Goal: Task Accomplishment & Management: Use online tool/utility

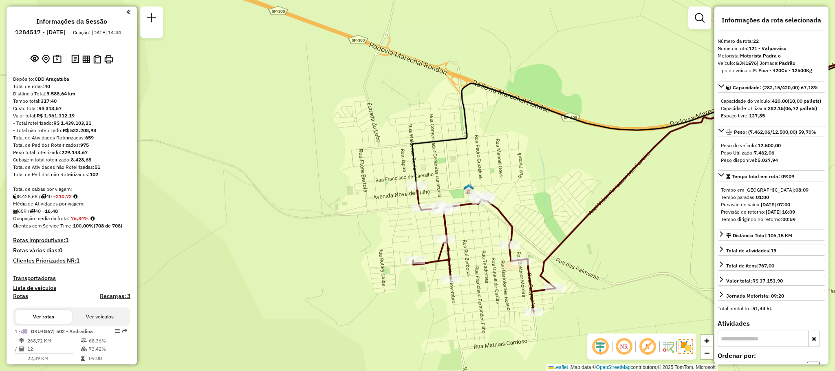
select select "**********"
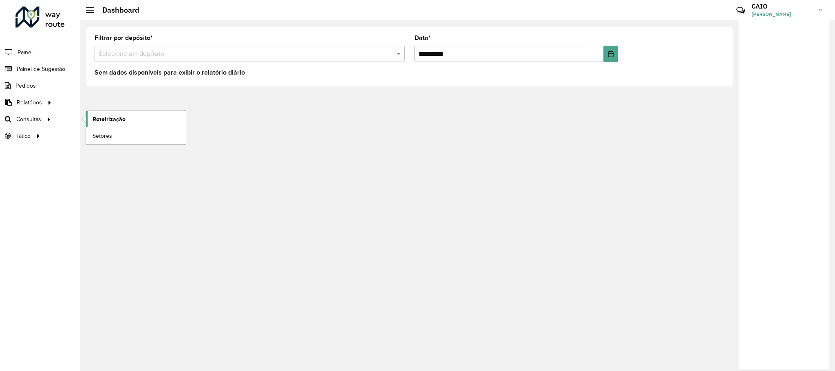
click at [134, 119] on link "Roteirização" at bounding box center [136, 119] width 100 height 16
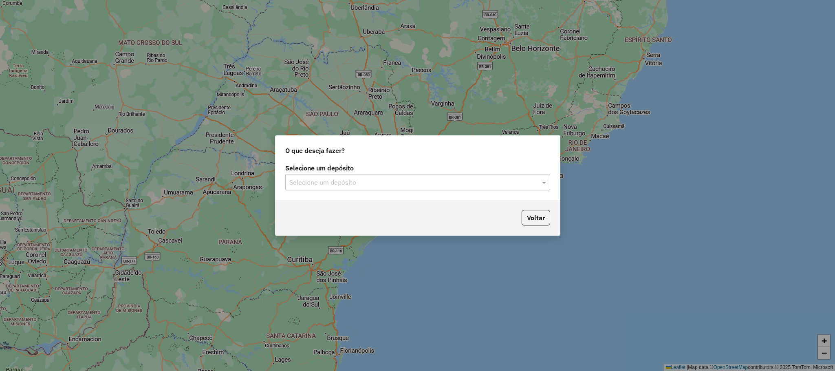
click at [321, 185] on input "text" at bounding box center [409, 183] width 240 height 10
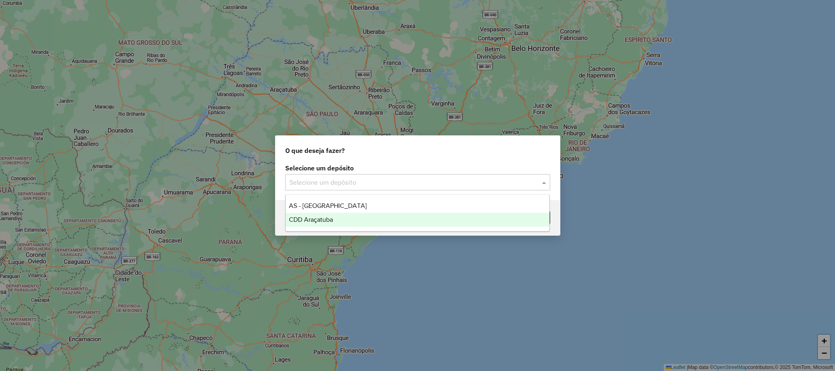
click at [342, 221] on div "CDD Araçatuba" at bounding box center [418, 220] width 264 height 14
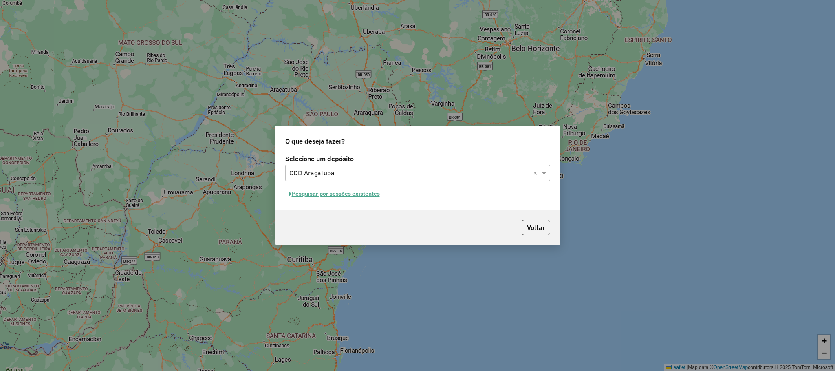
click at [337, 196] on button "Pesquisar por sessões existentes" at bounding box center [334, 193] width 98 height 13
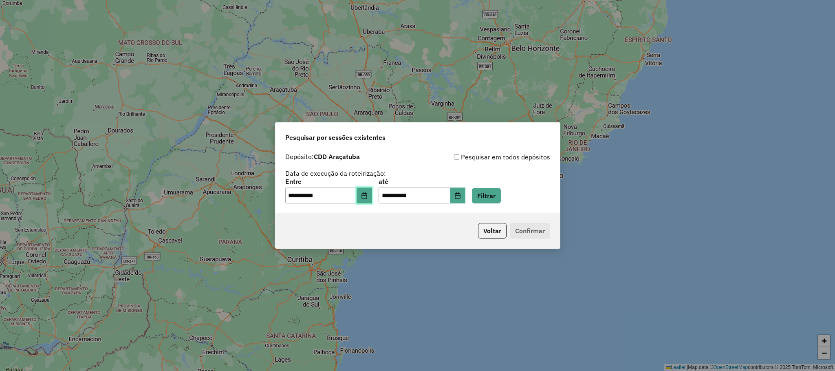
click at [367, 189] on button "Choose Date" at bounding box center [364, 195] width 15 height 16
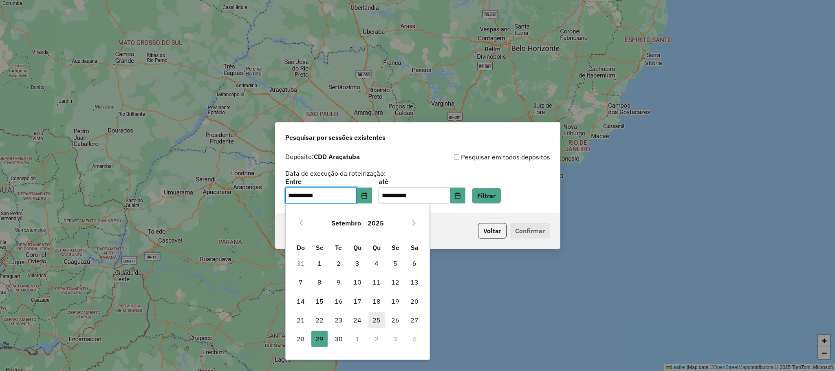
click at [368, 327] on span "25" at bounding box center [376, 320] width 16 height 16
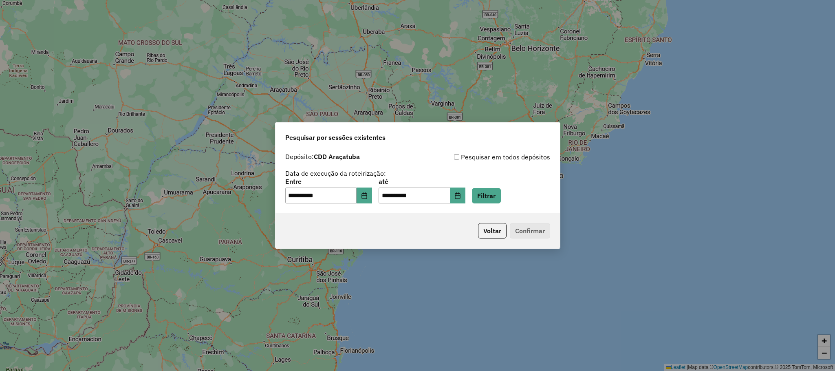
click at [359, 320] on div "**********" at bounding box center [417, 185] width 835 height 371
click at [372, 195] on button "Choose Date" at bounding box center [364, 195] width 15 height 16
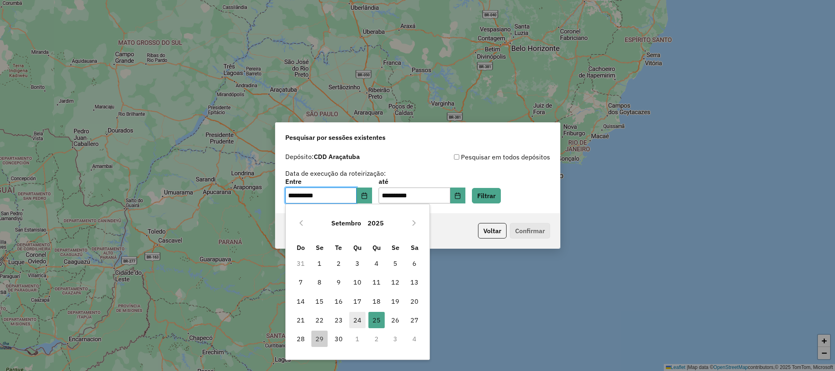
click at [361, 322] on span "24" at bounding box center [357, 320] width 16 height 16
type input "**********"
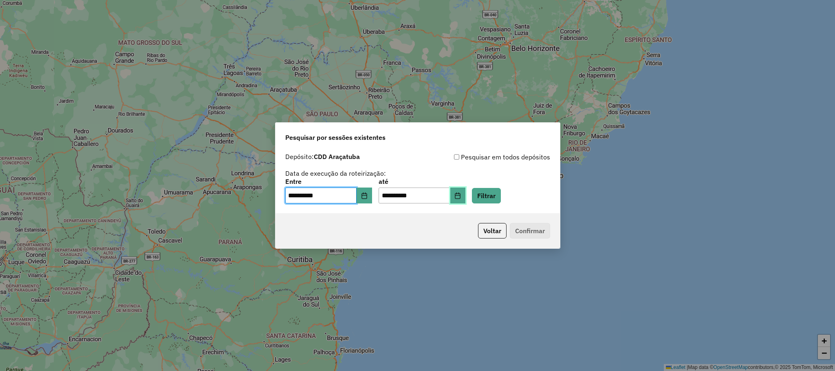
click at [466, 190] on button "Choose Date" at bounding box center [457, 195] width 15 height 16
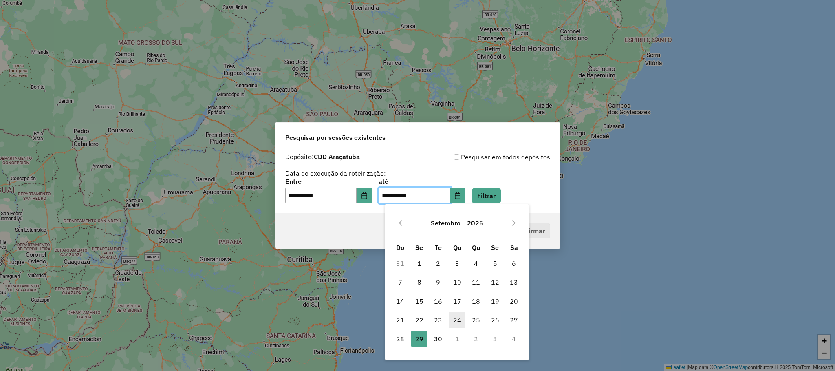
click at [459, 322] on span "24" at bounding box center [457, 320] width 16 height 16
type input "**********"
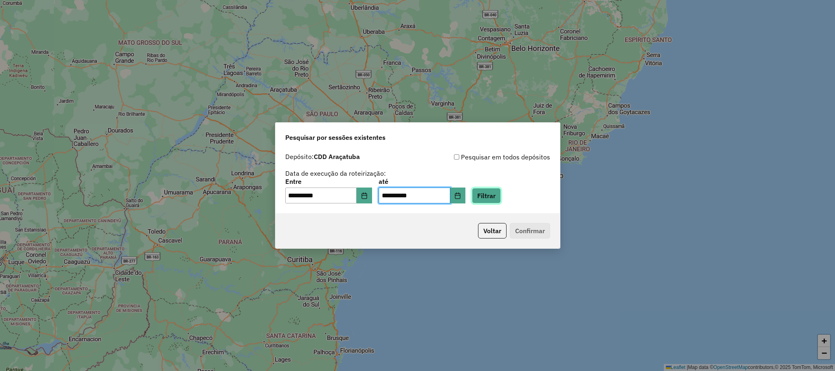
click at [501, 195] on button "Filtrar" at bounding box center [486, 195] width 29 height 15
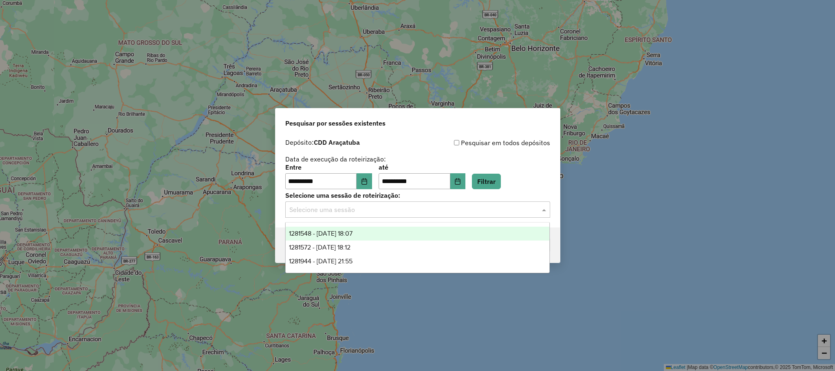
click at [460, 215] on div "Selecione uma sessão" at bounding box center [417, 209] width 265 height 16
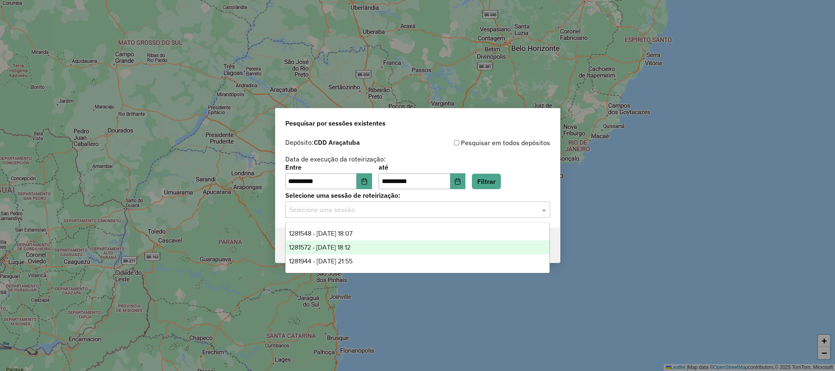
click at [434, 247] on div "1281572 - 24/09/2025 18:12" at bounding box center [418, 247] width 264 height 14
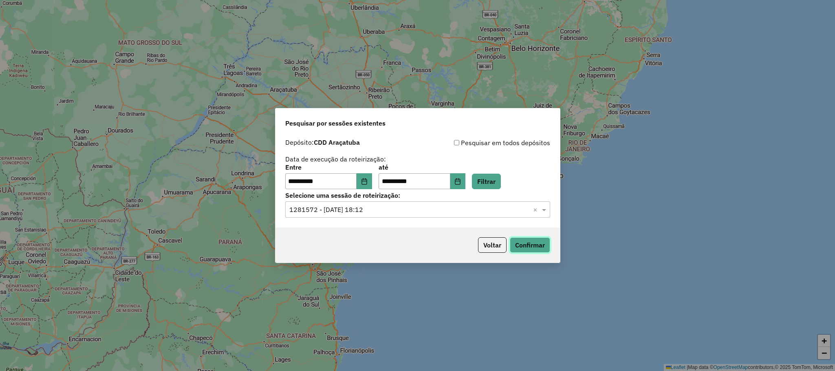
click at [529, 243] on button "Confirmar" at bounding box center [530, 244] width 40 height 15
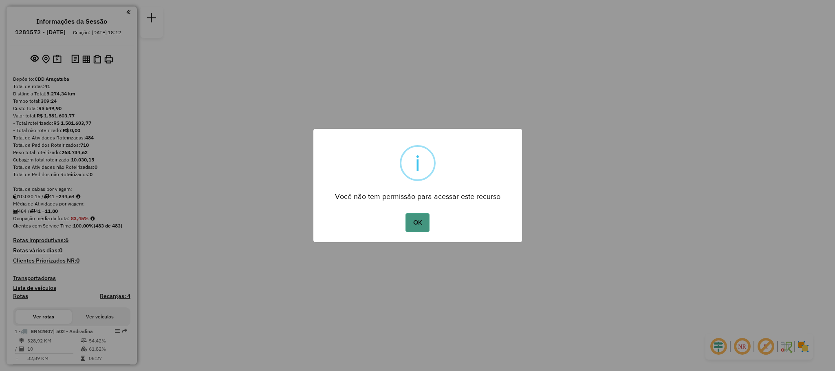
click at [412, 216] on button "OK" at bounding box center [418, 222] width 24 height 19
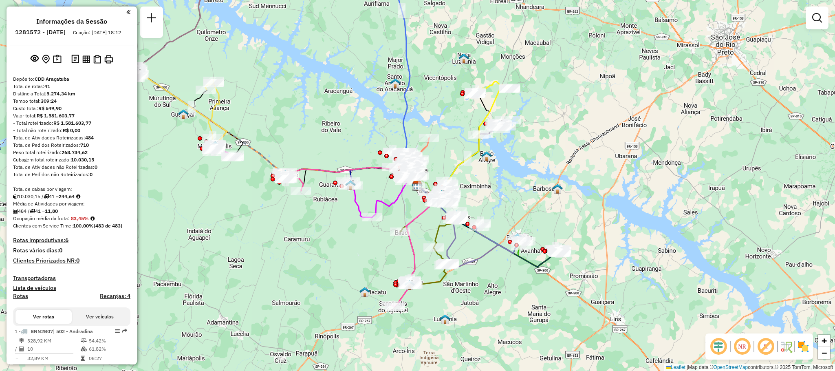
click at [362, 133] on div "Janela de atendimento Grade de atendimento Capacidade Transportadoras Veículos …" at bounding box center [417, 185] width 835 height 371
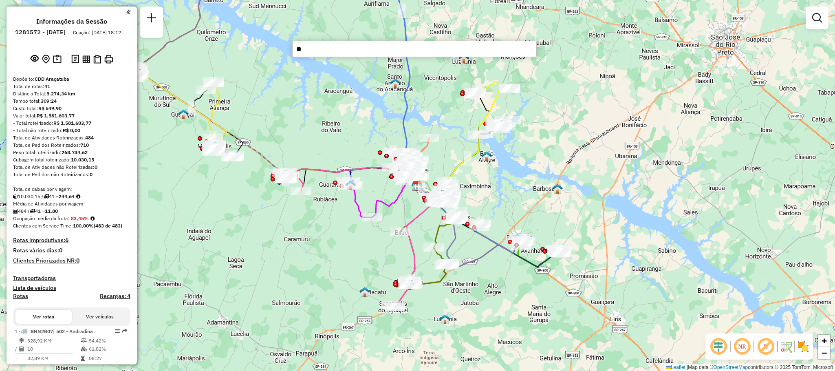
type input "***"
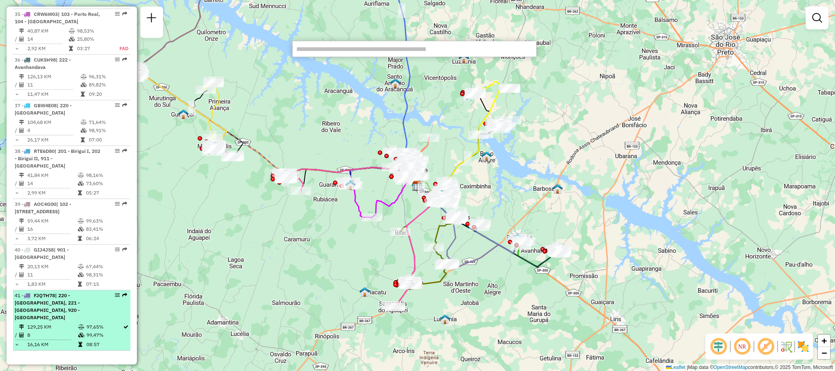
select select "**********"
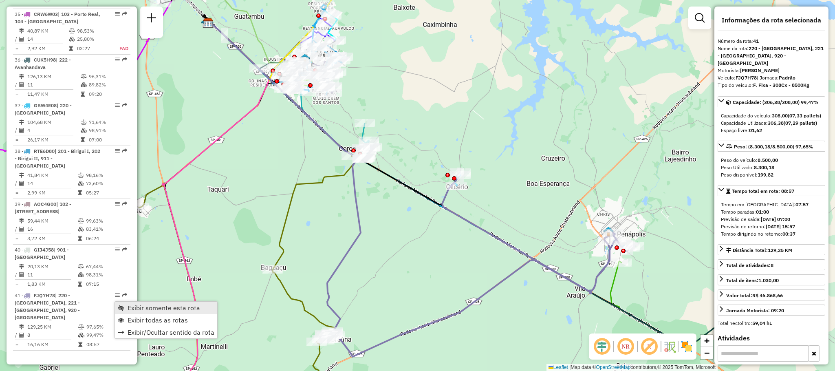
click at [154, 307] on span "Exibir somente esta rota" at bounding box center [164, 307] width 73 height 7
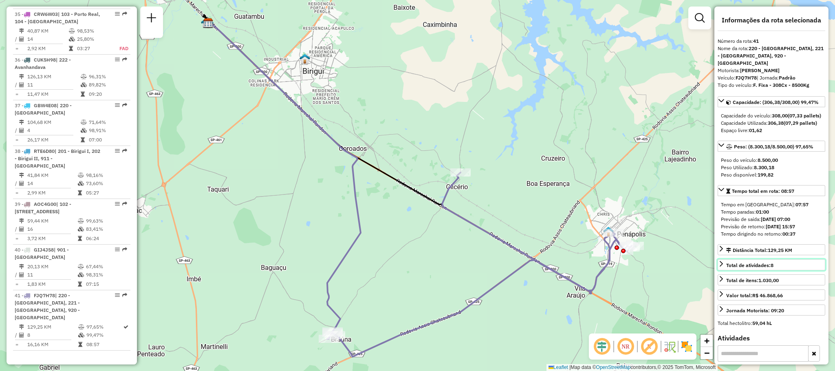
click at [779, 270] on link "Total de atividades: 8" at bounding box center [772, 264] width 108 height 11
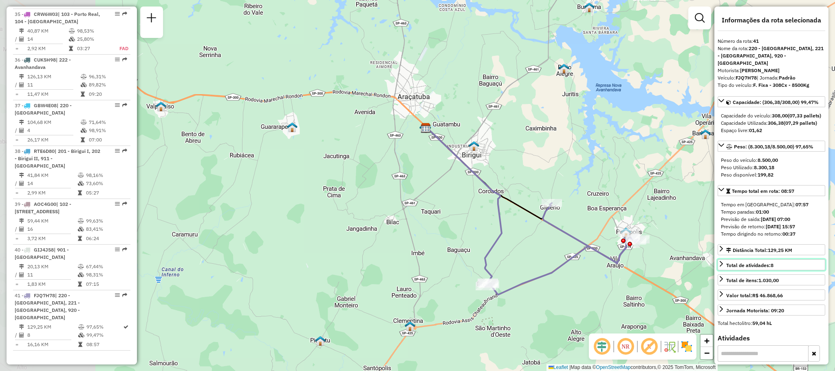
scroll to position [183, 0]
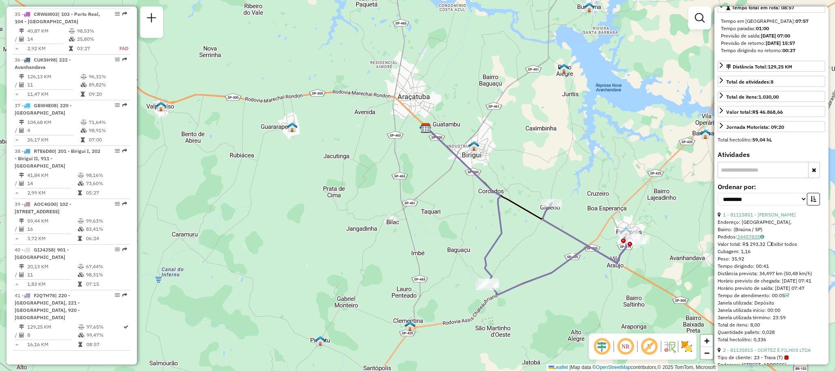
click at [752, 240] on link "24457835" at bounding box center [750, 237] width 27 height 6
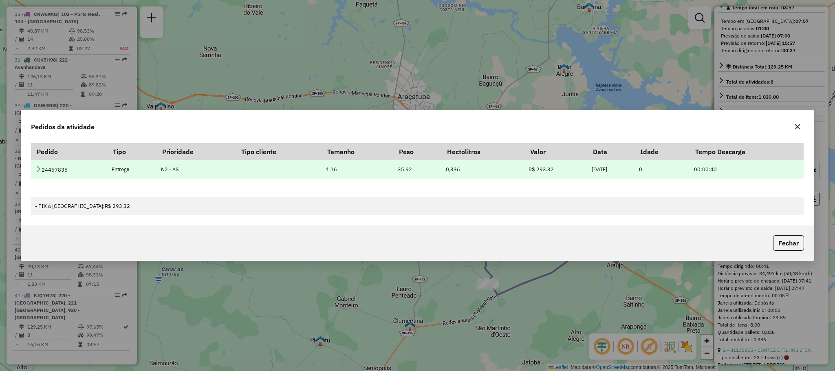
click at [35, 170] on icon at bounding box center [38, 168] width 7 height 7
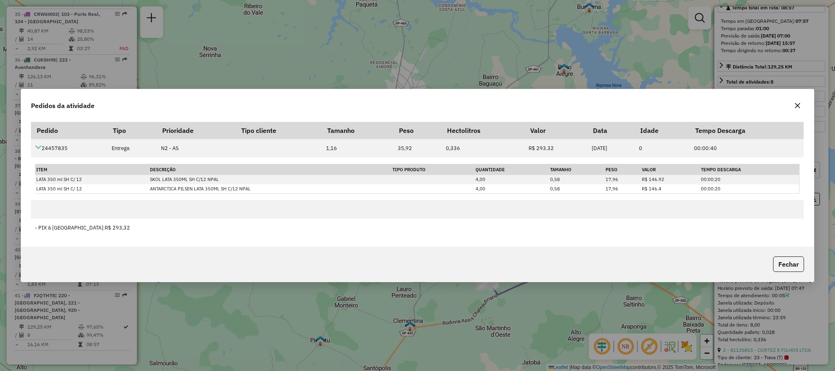
click at [796, 111] on button "button" at bounding box center [797, 105] width 13 height 13
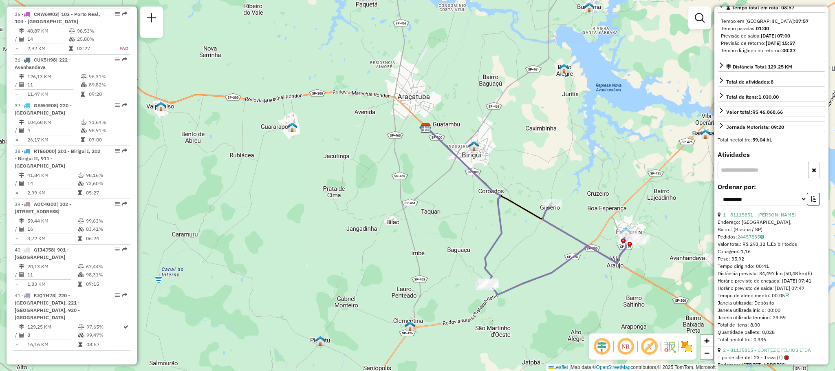
scroll to position [245, 0]
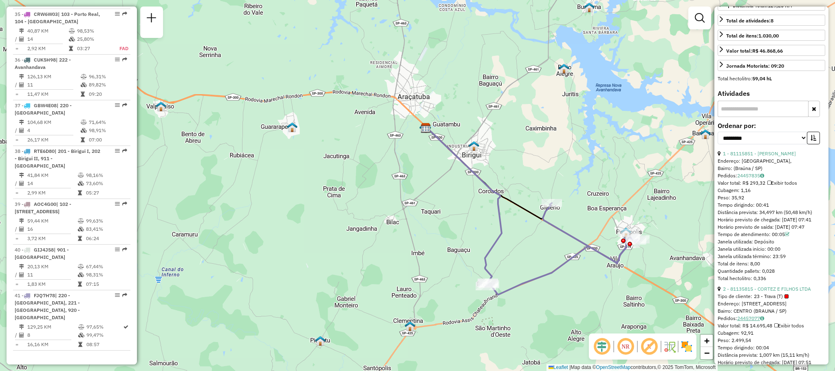
click at [755, 321] on link "24457077" at bounding box center [750, 318] width 27 height 6
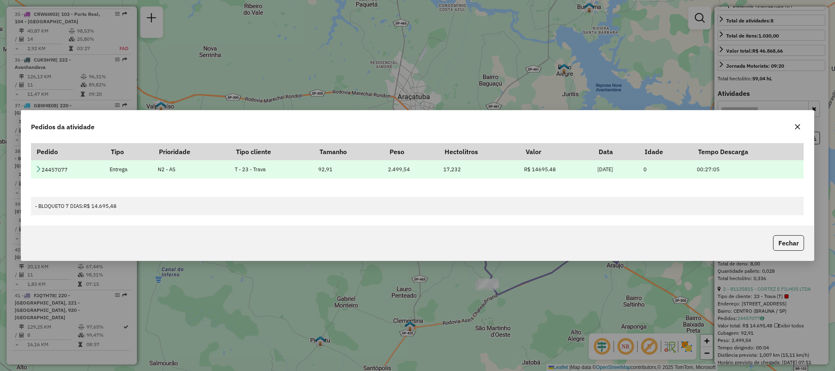
click at [33, 172] on td "24457077" at bounding box center [68, 169] width 74 height 18
click at [34, 170] on td "24457077" at bounding box center [68, 169] width 74 height 18
click at [33, 165] on td "24457077" at bounding box center [68, 169] width 74 height 18
click at [37, 165] on icon at bounding box center [38, 168] width 7 height 7
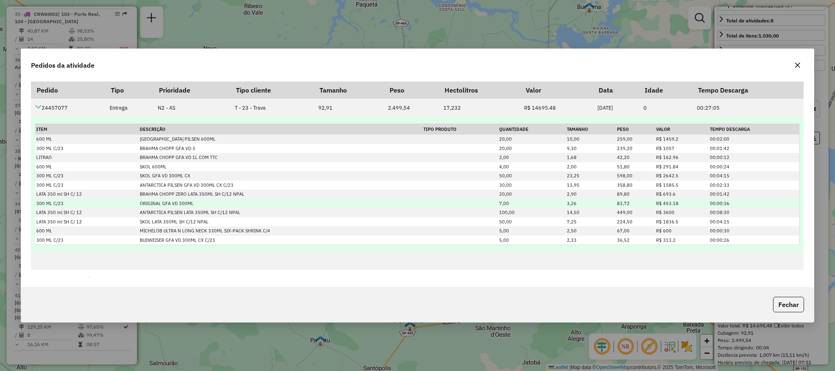
scroll to position [11, 0]
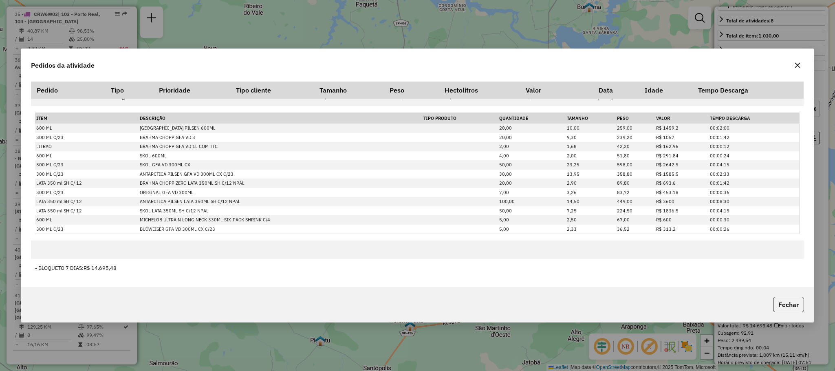
click at [798, 62] on icon "button" at bounding box center [797, 65] width 7 height 7
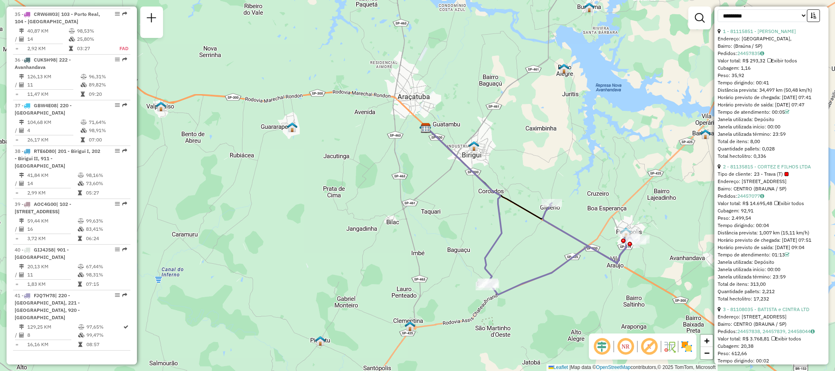
scroll to position [489, 0]
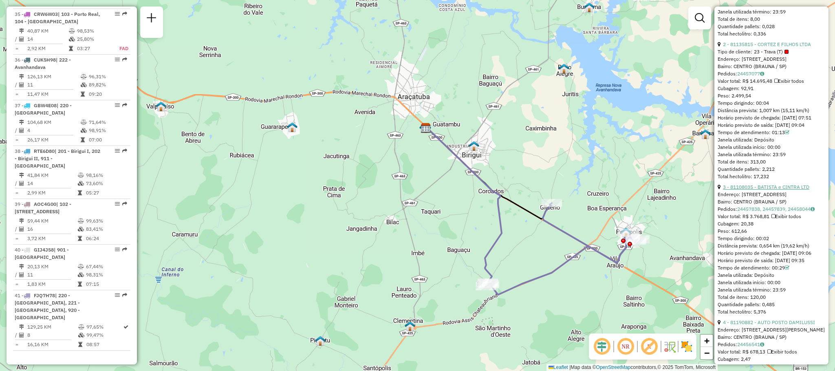
click at [749, 190] on link "3 - 81108035 - BATISTA e CINTRA LTD" at bounding box center [766, 187] width 86 height 6
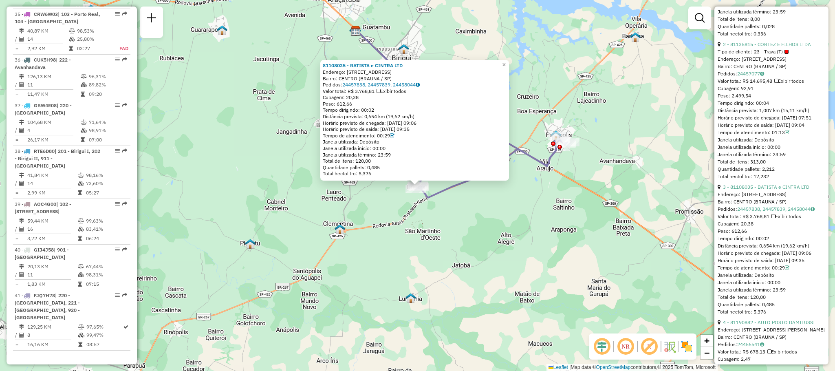
click at [766, 220] on div "Valor total: R$ 3.768,81 Exibir todos" at bounding box center [772, 216] width 108 height 7
click at [765, 212] on link "24457838, 24457839, 24458044" at bounding box center [775, 209] width 77 height 6
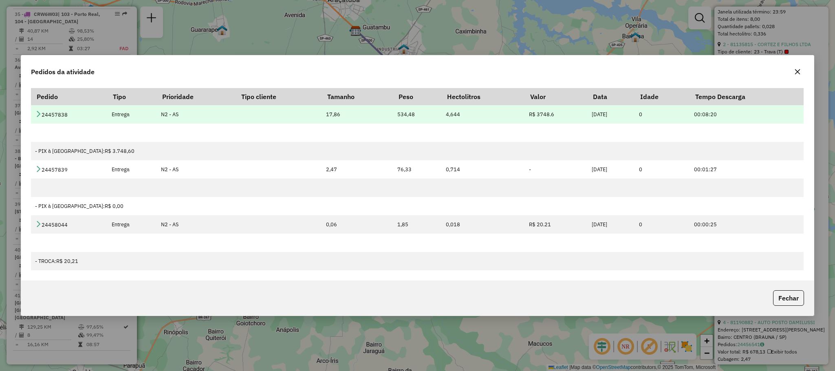
click at [35, 115] on icon at bounding box center [38, 113] width 7 height 7
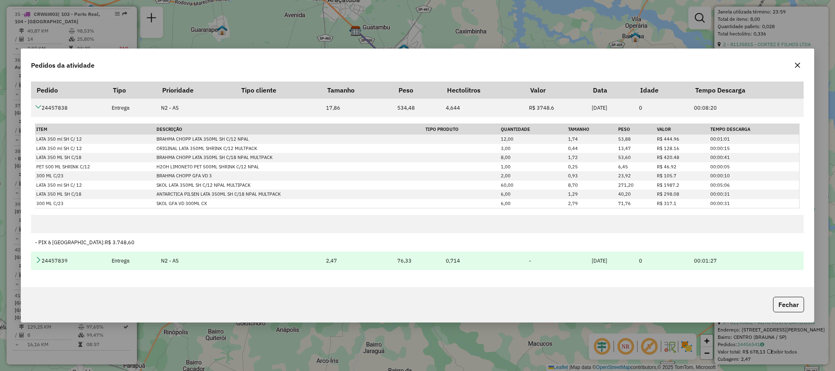
click at [40, 257] on icon at bounding box center [38, 259] width 7 height 7
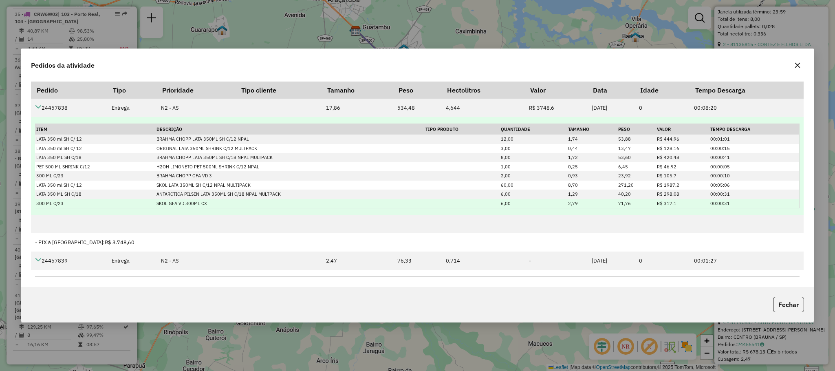
scroll to position [137, 0]
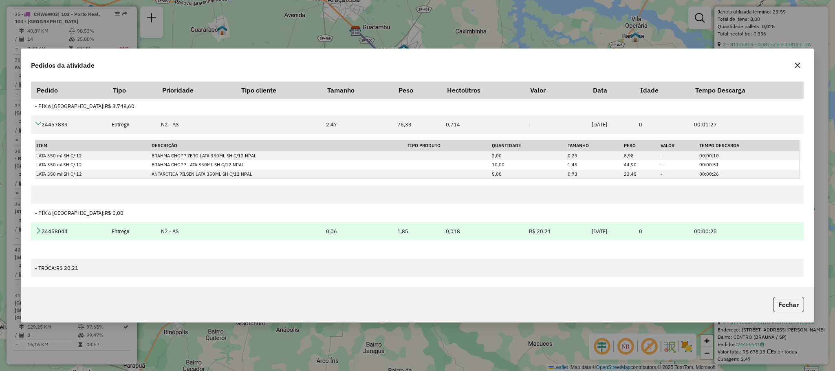
click at [39, 227] on icon at bounding box center [38, 230] width 7 height 7
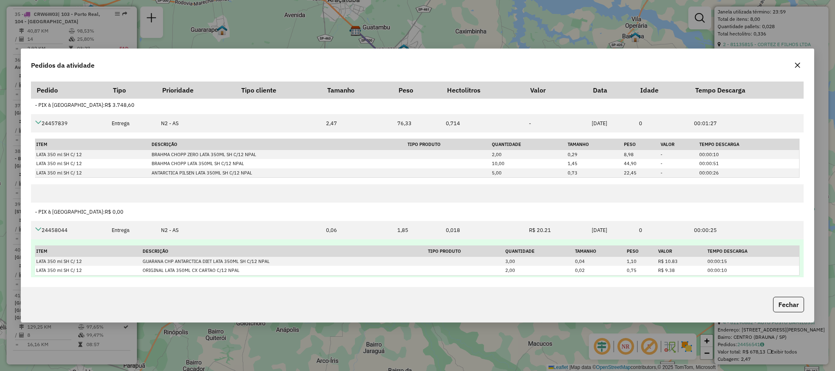
scroll to position [180, 0]
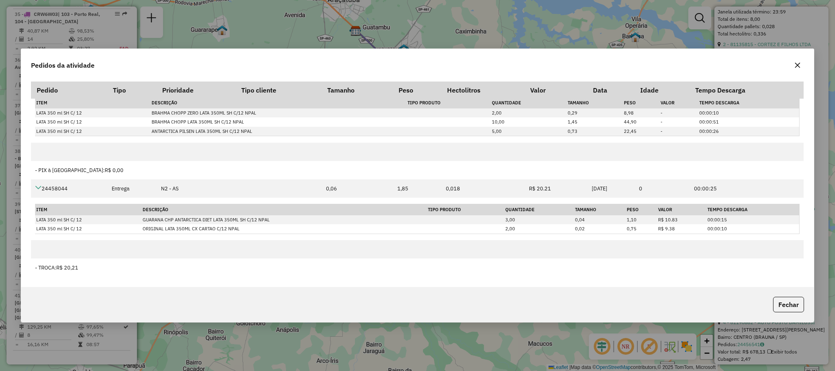
click at [796, 63] on icon "button" at bounding box center [797, 65] width 7 height 7
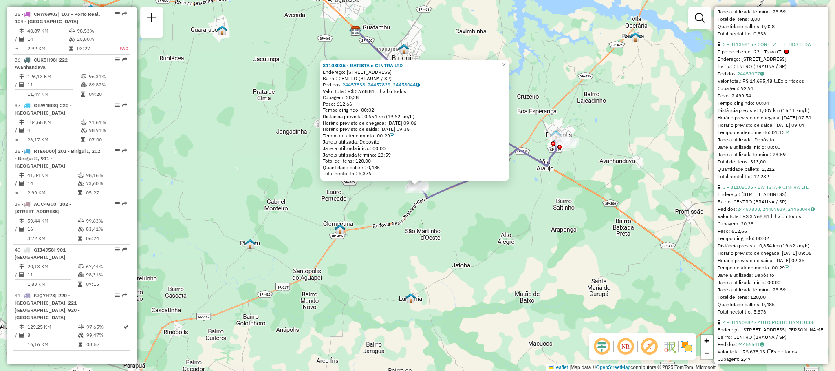
scroll to position [611, 0]
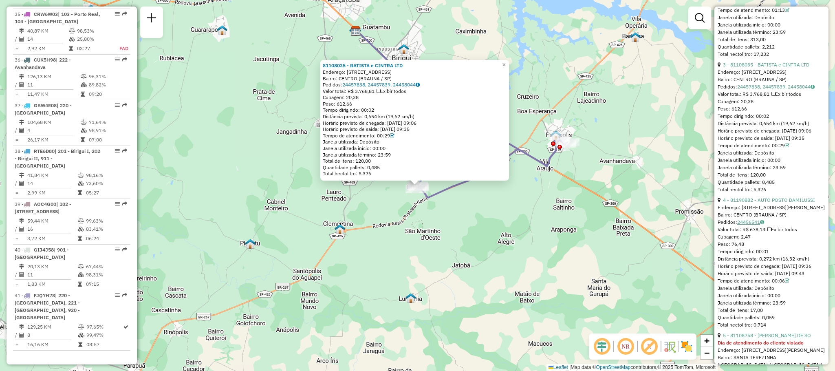
click at [752, 225] on link "24456541" at bounding box center [750, 222] width 27 height 6
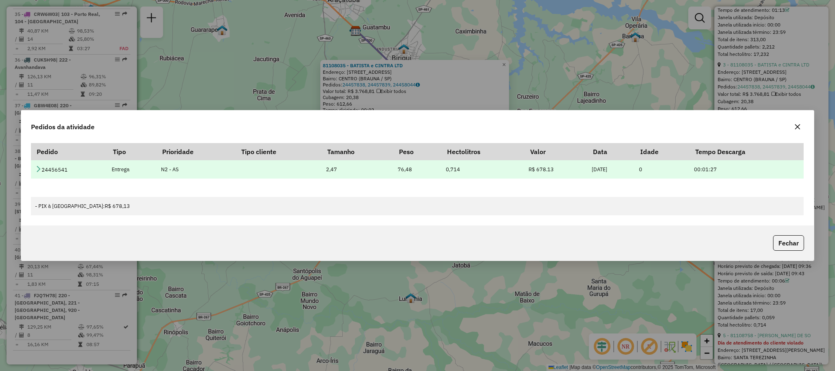
click at [34, 172] on td "24456541" at bounding box center [69, 169] width 76 height 18
click at [38, 168] on icon at bounding box center [38, 168] width 7 height 7
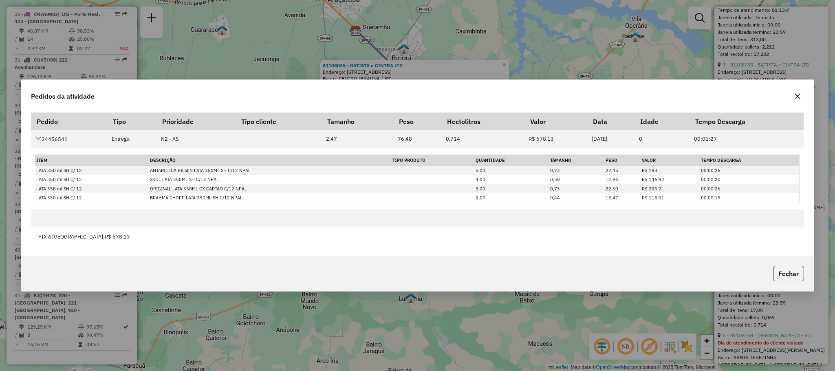
click at [794, 101] on button "button" at bounding box center [797, 96] width 13 height 13
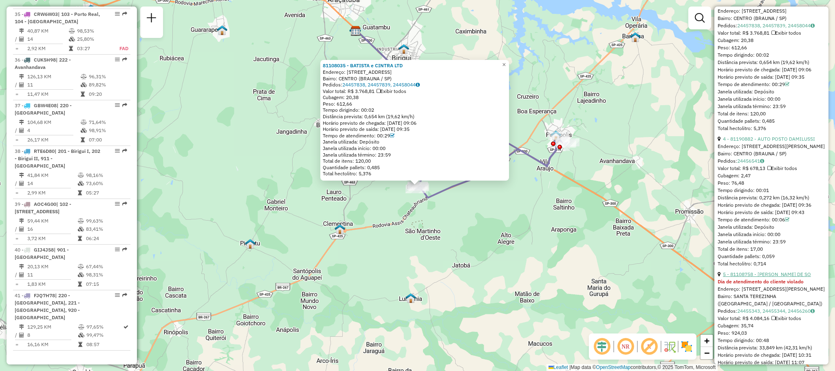
scroll to position [734, 0]
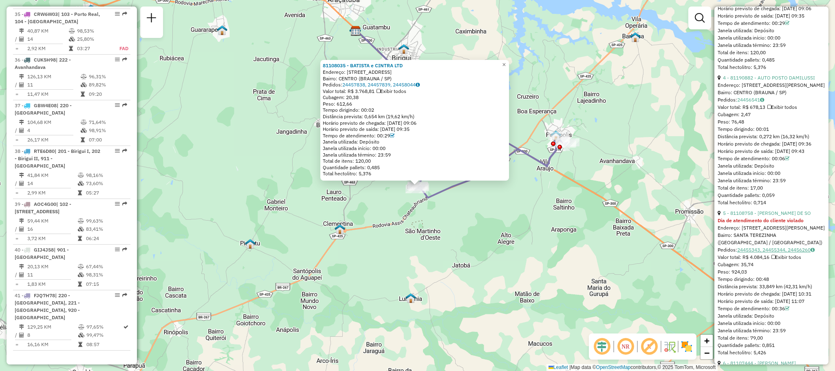
click at [769, 253] on link "24455343, 24455344, 24456260" at bounding box center [775, 250] width 77 height 6
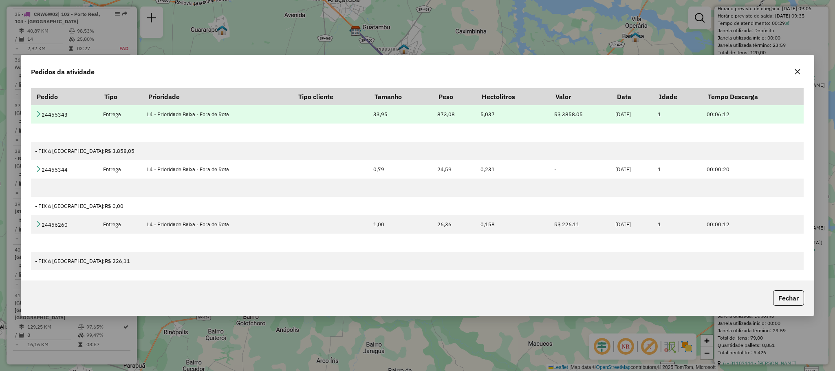
click at [43, 117] on td "24455343" at bounding box center [65, 114] width 68 height 18
click at [40, 114] on icon at bounding box center [38, 113] width 7 height 7
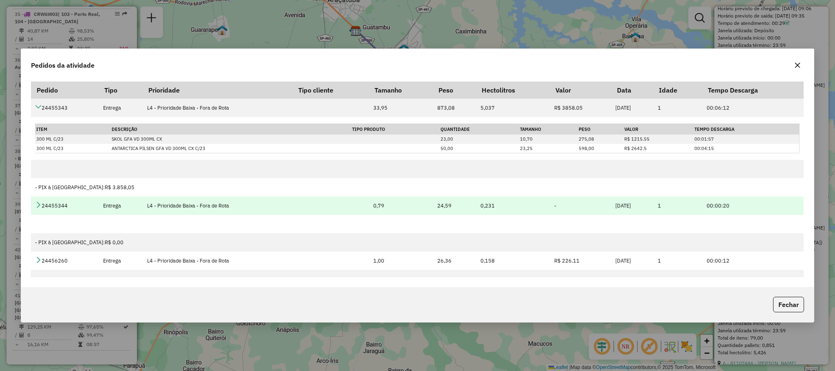
click at [40, 203] on icon at bounding box center [38, 204] width 7 height 7
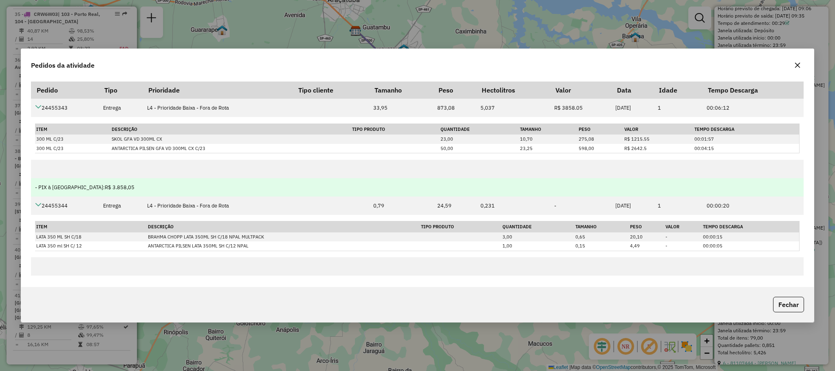
scroll to position [73, 0]
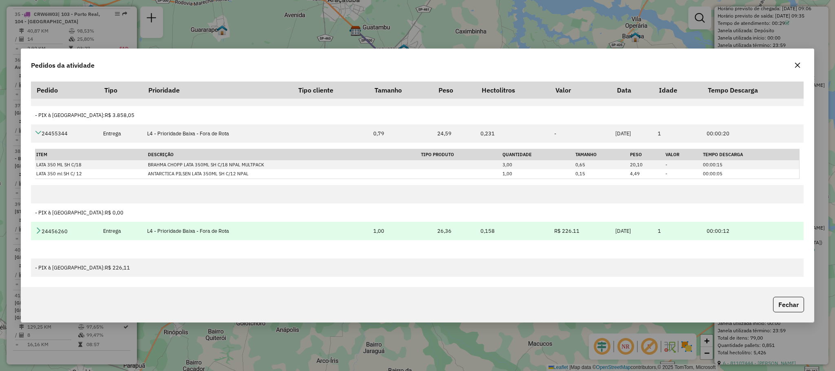
click at [40, 230] on icon at bounding box center [38, 230] width 7 height 7
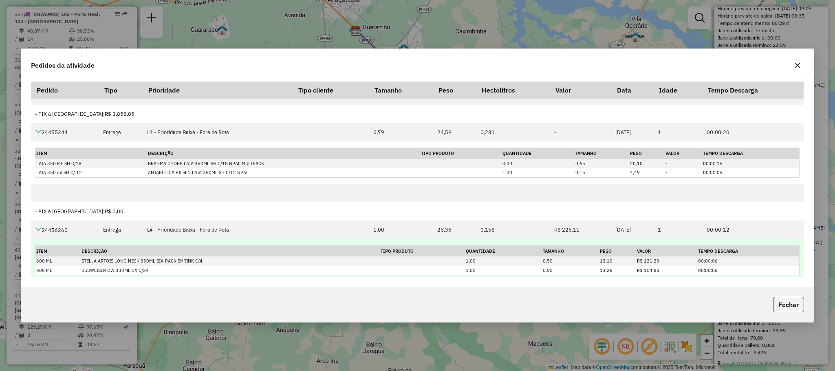
scroll to position [116, 0]
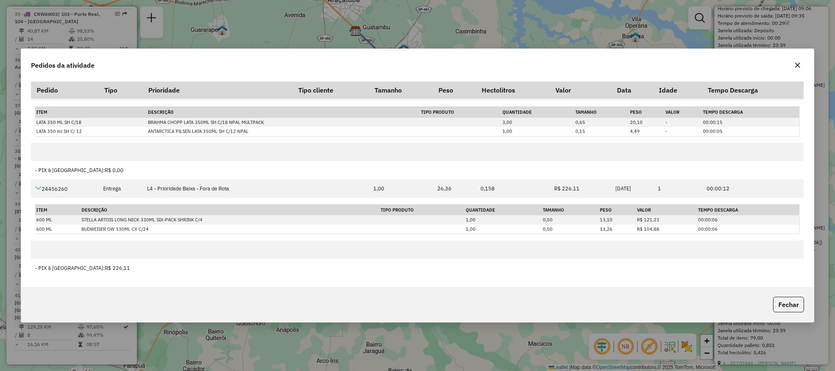
click at [798, 54] on div "Pedidos da atividade" at bounding box center [417, 63] width 793 height 29
click at [796, 64] on icon "button" at bounding box center [797, 65] width 5 height 5
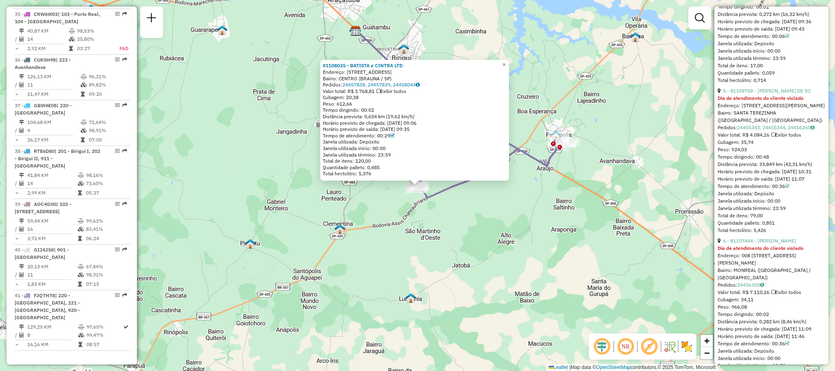
scroll to position [917, 0]
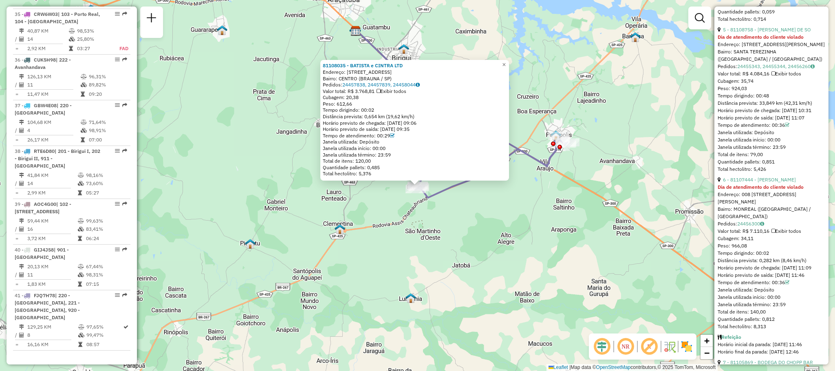
click at [767, 205] on div "Endereço: 008 [STREET_ADDRESS][PERSON_NAME]" at bounding box center [772, 198] width 108 height 15
click at [761, 227] on link "24456300" at bounding box center [750, 224] width 27 height 6
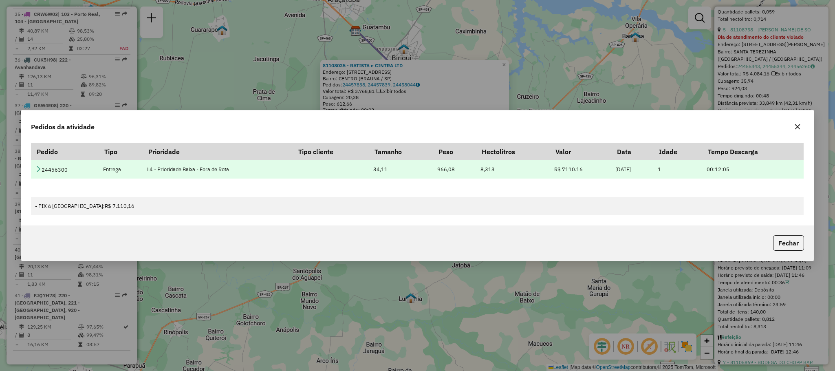
click at [35, 172] on td "24456300" at bounding box center [65, 169] width 68 height 18
click at [32, 170] on td "24456300" at bounding box center [65, 169] width 68 height 18
click at [36, 168] on icon at bounding box center [38, 168] width 7 height 7
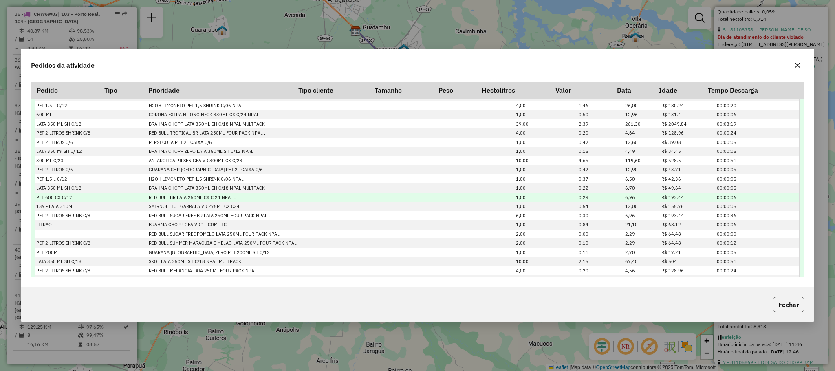
scroll to position [122, 0]
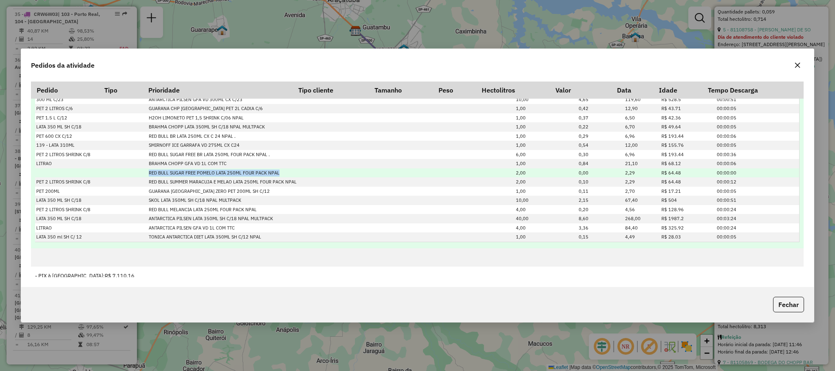
drag, startPoint x: 150, startPoint y: 169, endPoint x: 281, endPoint y: 174, distance: 131.7
click at [281, 174] on td "RED BULL SUGAR FREE POMELO LATA 250ML FOUR PACK NPAL" at bounding box center [296, 172] width 297 height 9
